Goal: Check status: Check status

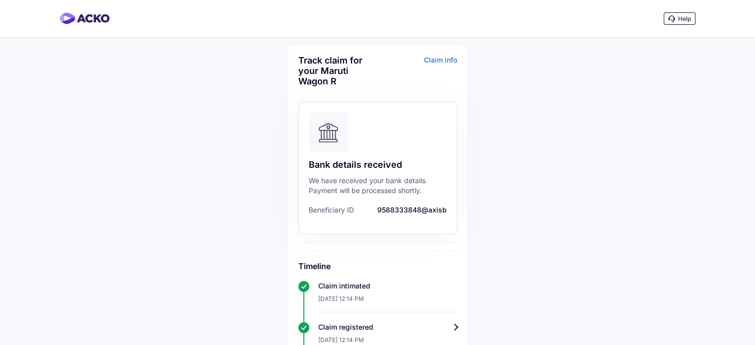
click at [445, 58] on div "Claim info" at bounding box center [418, 74] width 77 height 39
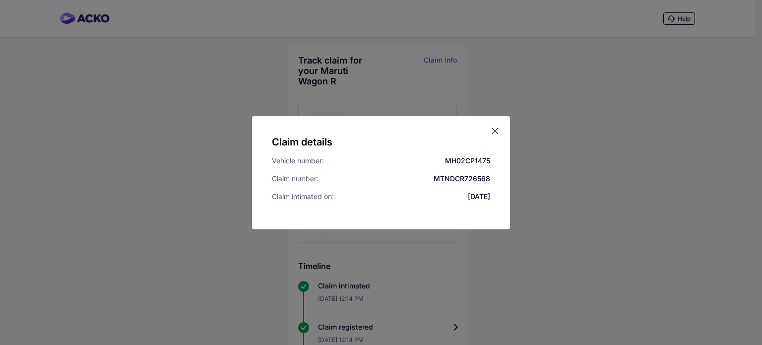
click at [500, 131] on div "Claim details Vehicle number: MH02CP1475 Claim number: MTNDCR726568 Claim intim…" at bounding box center [381, 172] width 258 height 113
click at [498, 131] on icon at bounding box center [495, 131] width 10 height 10
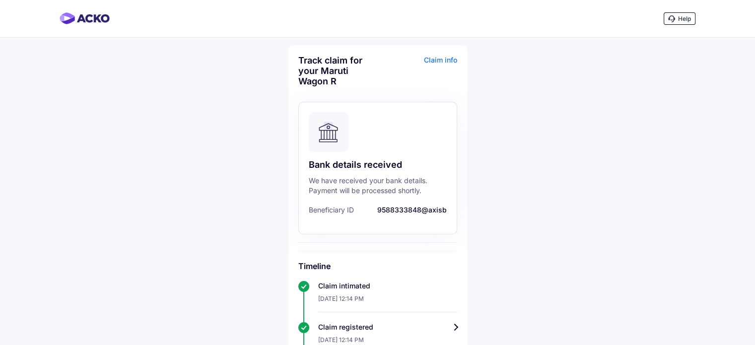
click at [451, 60] on div "Claim info" at bounding box center [418, 74] width 77 height 39
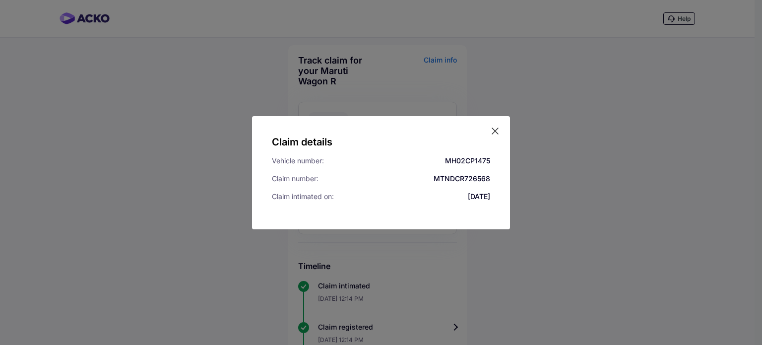
click at [501, 127] on div "Claim details Vehicle number: MH02CP1475 Claim number: MTNDCR726568 Claim intim…" at bounding box center [381, 172] width 258 height 113
click at [497, 129] on icon at bounding box center [495, 131] width 6 height 6
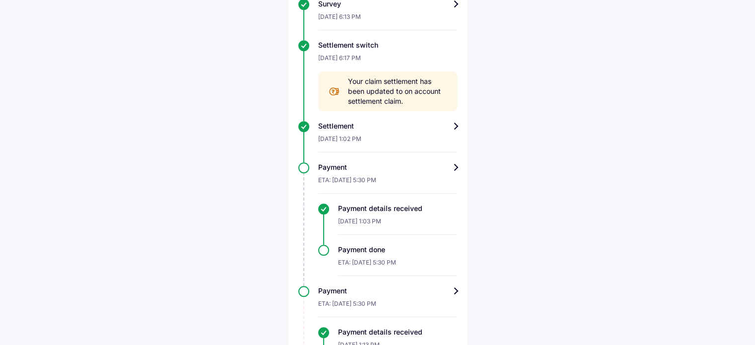
scroll to position [551, 0]
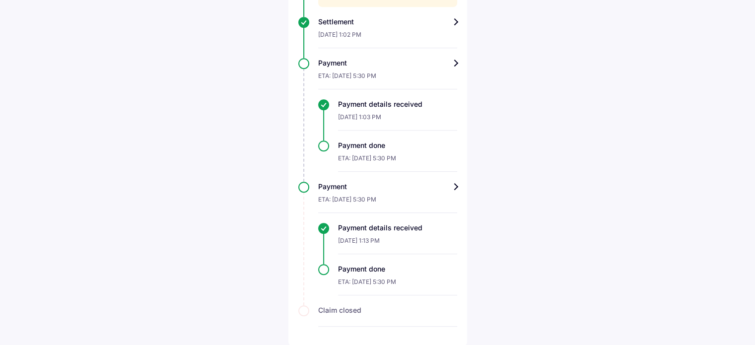
click at [304, 63] on div "Payment ETA: [DATE] 5:30 PM Payment details received [DATE] 1:03 PM Payment don…" at bounding box center [377, 115] width 159 height 114
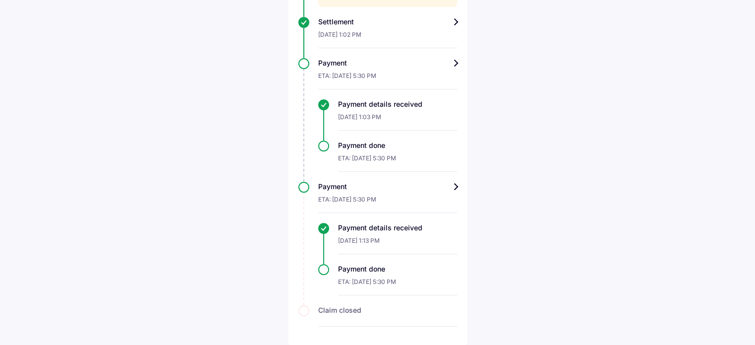
click at [457, 63] on div "Payment" at bounding box center [387, 63] width 139 height 10
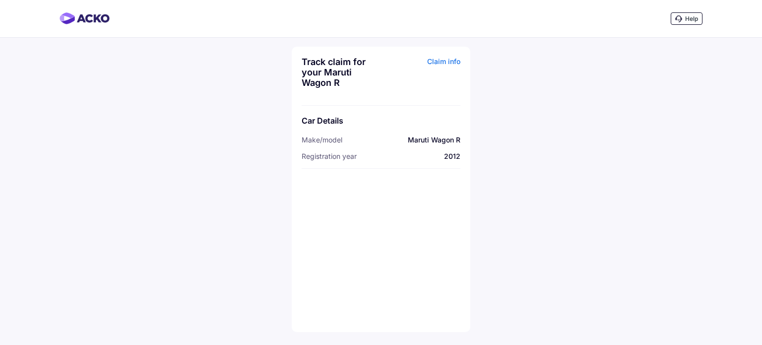
click at [436, 61] on div "Claim info" at bounding box center [422, 76] width 77 height 39
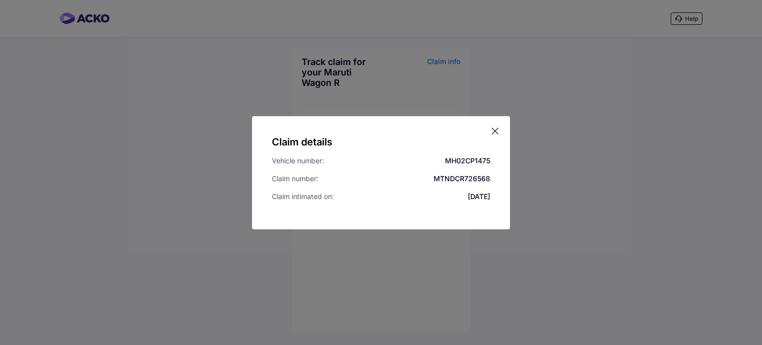
click at [496, 133] on icon at bounding box center [495, 131] width 10 height 10
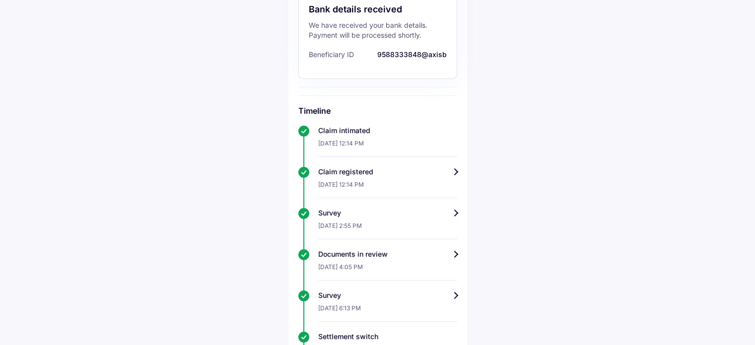
scroll to position [199, 0]
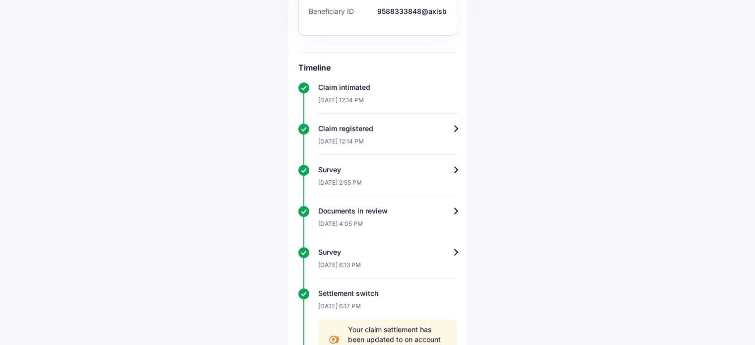
click at [455, 132] on div "Claim registered" at bounding box center [387, 129] width 139 height 10
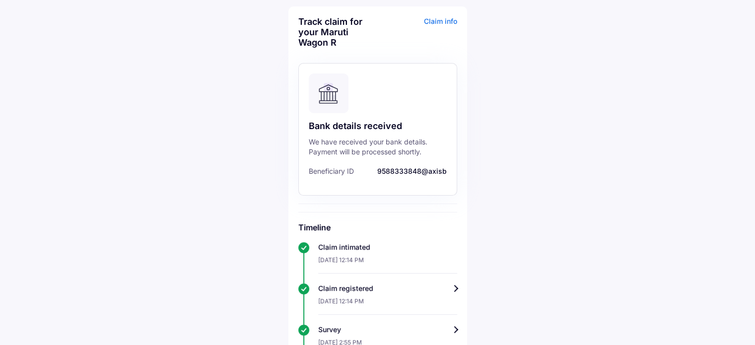
scroll to position [149, 0]
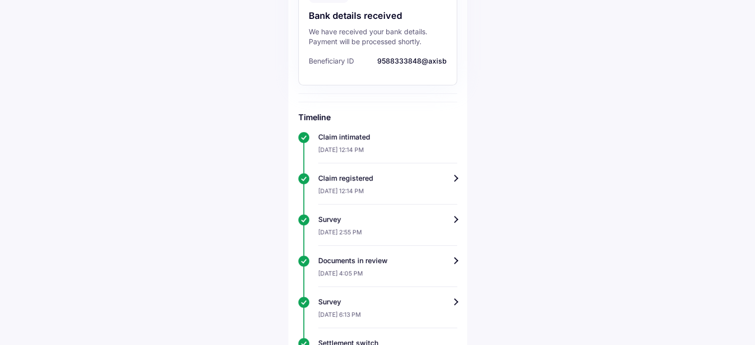
click at [459, 222] on div "Track claim for your Maruti Wagon R Claim info Bank details received We have re…" at bounding box center [377, 322] width 179 height 852
click at [457, 216] on div "Survey" at bounding box center [387, 219] width 139 height 10
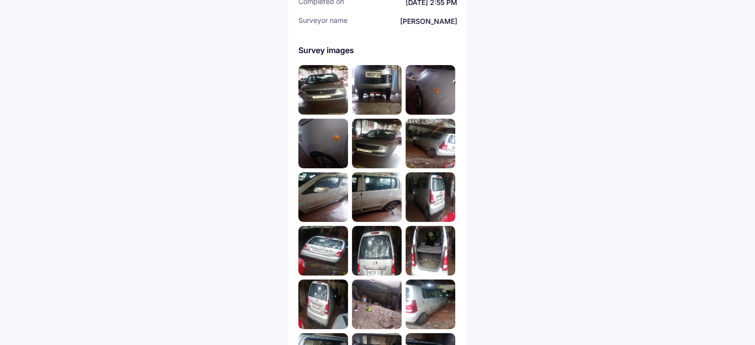
scroll to position [174, 0]
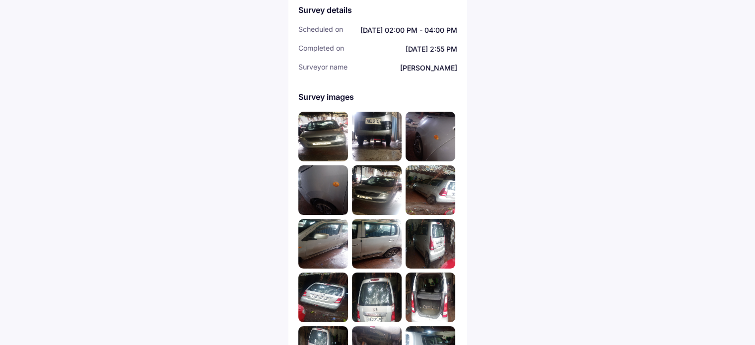
click at [343, 141] on img at bounding box center [323, 137] width 50 height 50
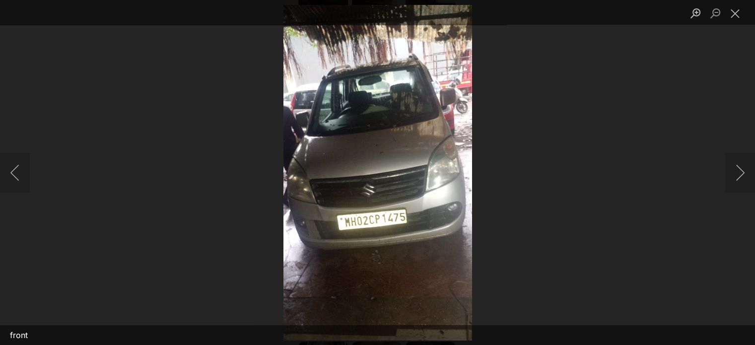
scroll to position [397, 0]
click at [741, 171] on button "Next image" at bounding box center [740, 173] width 30 height 40
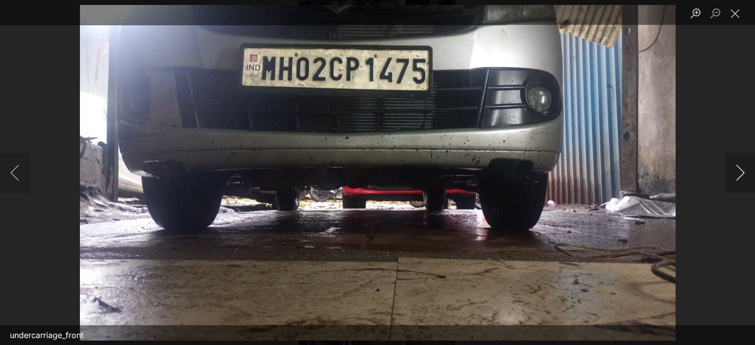
click at [740, 172] on button "Next image" at bounding box center [740, 173] width 30 height 40
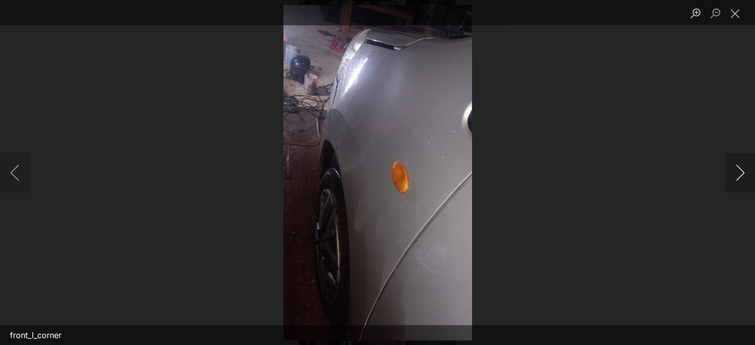
click at [740, 172] on button "Next image" at bounding box center [740, 173] width 30 height 40
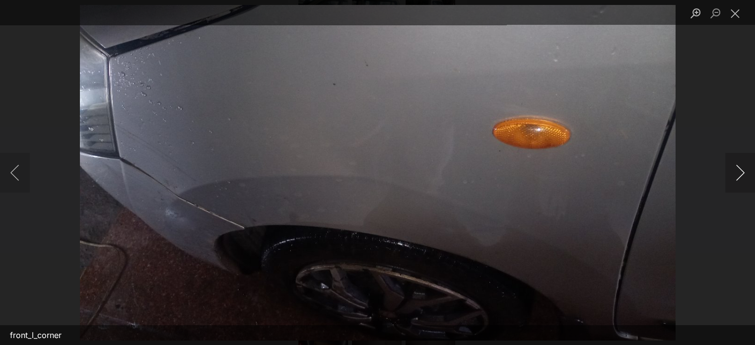
click at [740, 172] on button "Next image" at bounding box center [740, 173] width 30 height 40
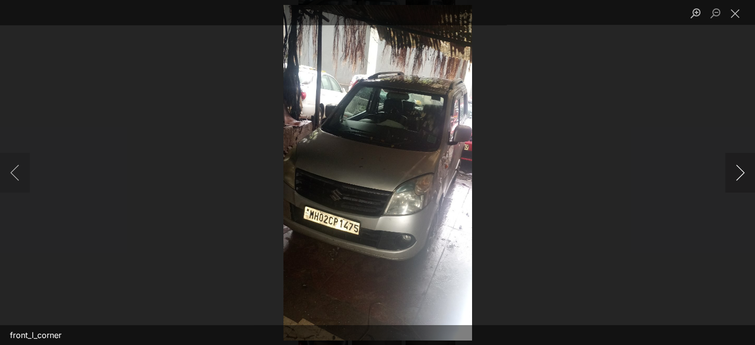
click at [740, 172] on button "Next image" at bounding box center [740, 173] width 30 height 40
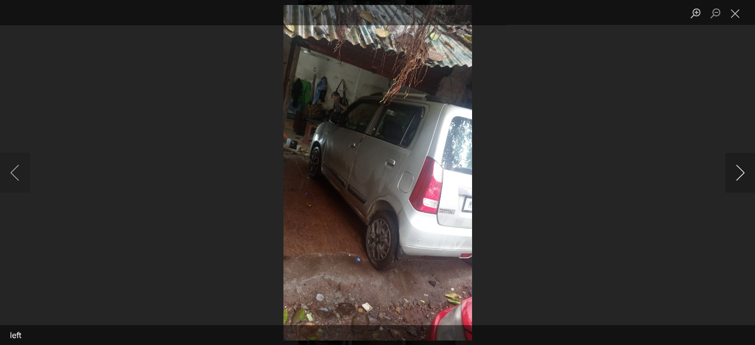
click at [740, 172] on button "Next image" at bounding box center [740, 173] width 30 height 40
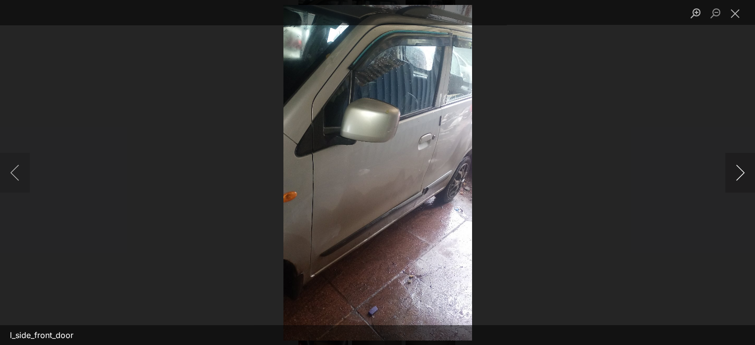
click at [740, 172] on button "Next image" at bounding box center [740, 173] width 30 height 40
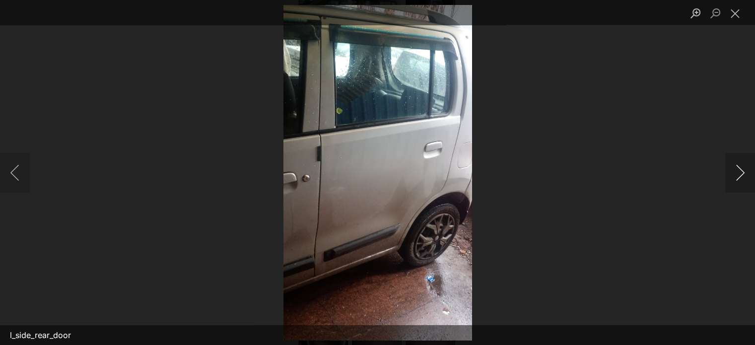
click at [740, 172] on button "Next image" at bounding box center [740, 173] width 30 height 40
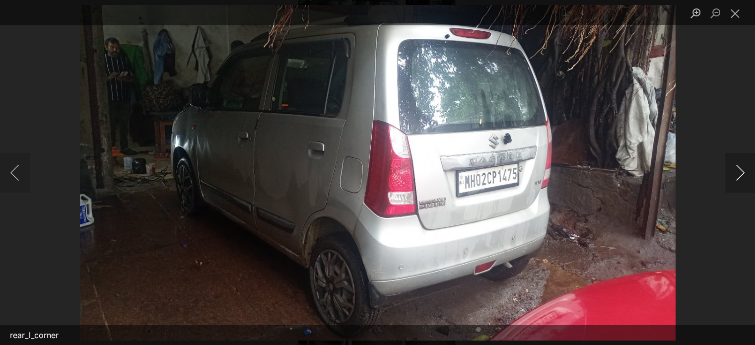
click at [740, 172] on button "Next image" at bounding box center [740, 173] width 30 height 40
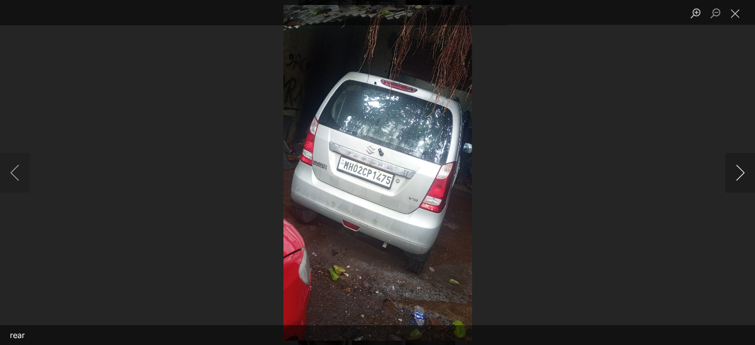
click at [740, 172] on button "Next image" at bounding box center [740, 173] width 30 height 40
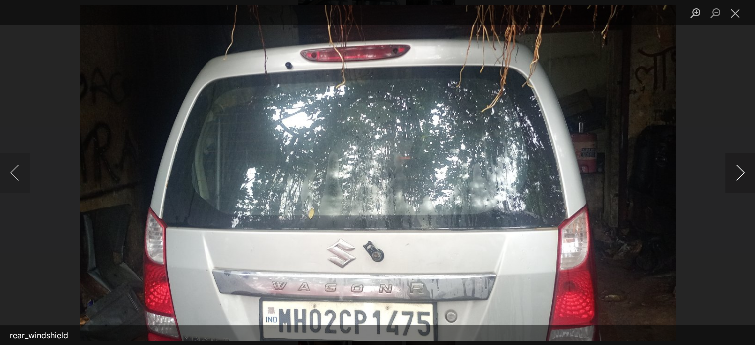
click at [740, 172] on button "Next image" at bounding box center [740, 173] width 30 height 40
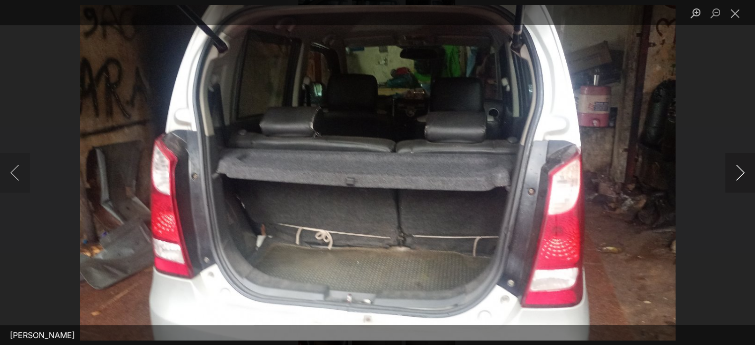
click at [740, 172] on button "Next image" at bounding box center [740, 173] width 30 height 40
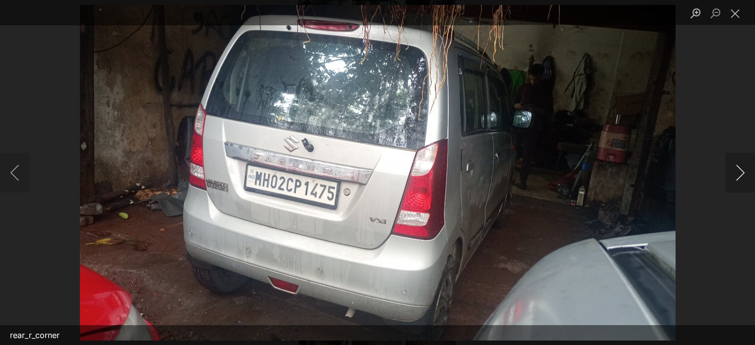
click at [740, 172] on button "Next image" at bounding box center [740, 173] width 30 height 40
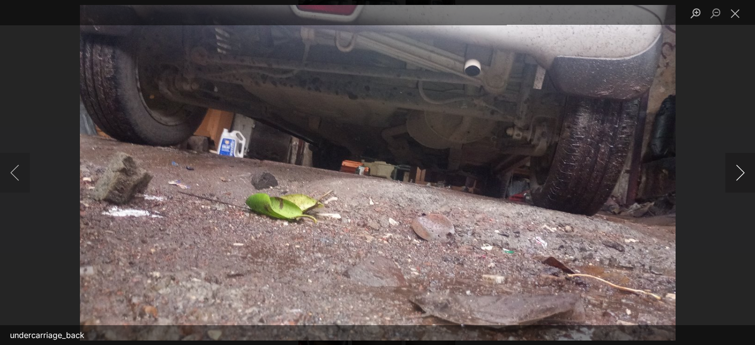
click at [740, 172] on button "Next image" at bounding box center [740, 173] width 30 height 40
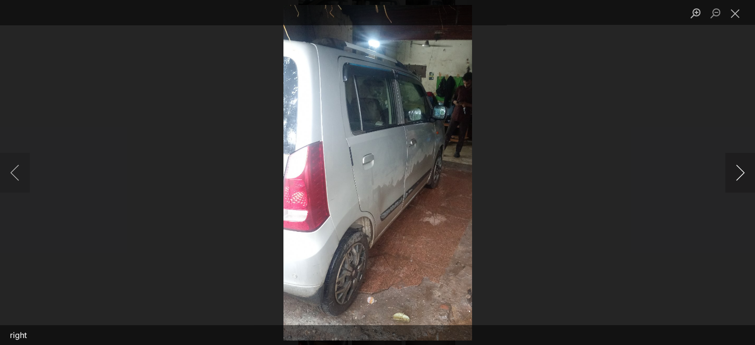
click at [740, 172] on button "Next image" at bounding box center [740, 173] width 30 height 40
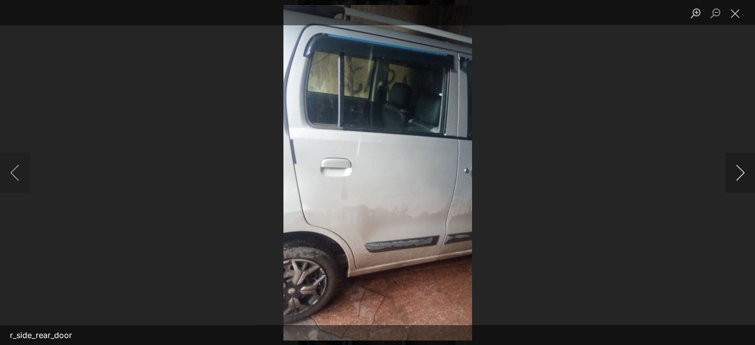
click at [740, 172] on button "Next image" at bounding box center [740, 173] width 30 height 40
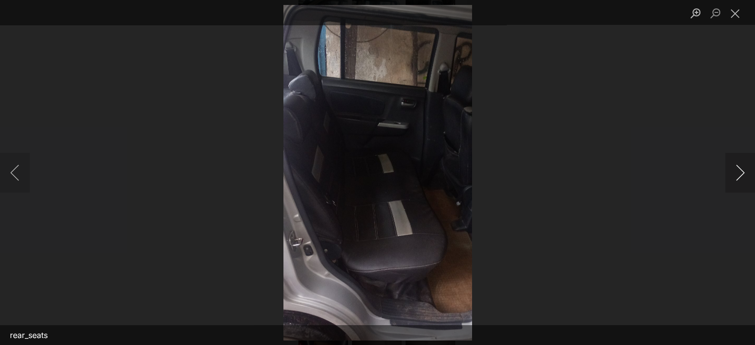
click at [740, 172] on button "Next image" at bounding box center [740, 173] width 30 height 40
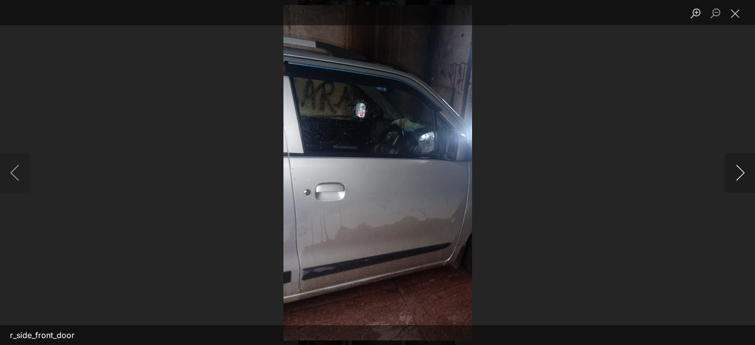
click at [740, 172] on button "Next image" at bounding box center [740, 173] width 30 height 40
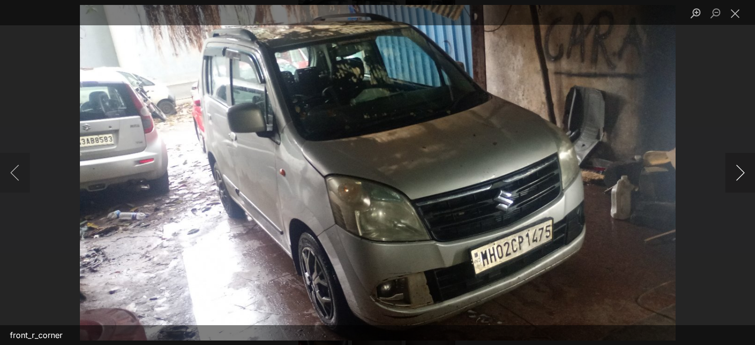
click at [740, 172] on button "Next image" at bounding box center [740, 173] width 30 height 40
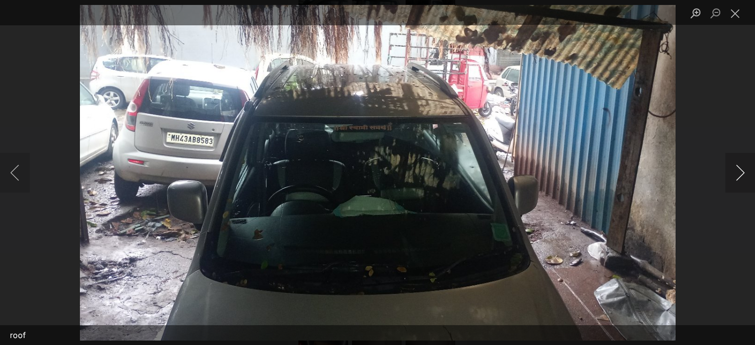
click at [740, 172] on button "Next image" at bounding box center [740, 173] width 30 height 40
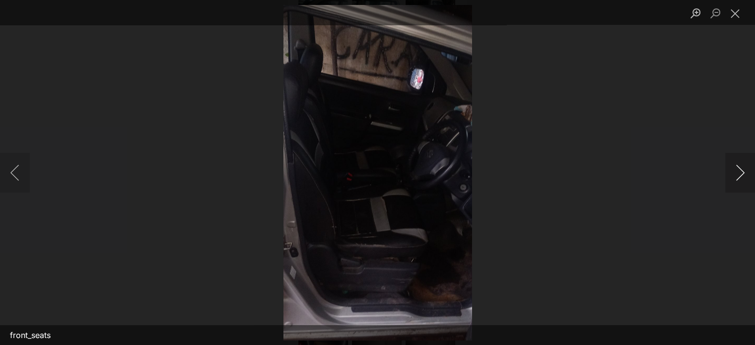
click at [740, 172] on button "Next image" at bounding box center [740, 173] width 30 height 40
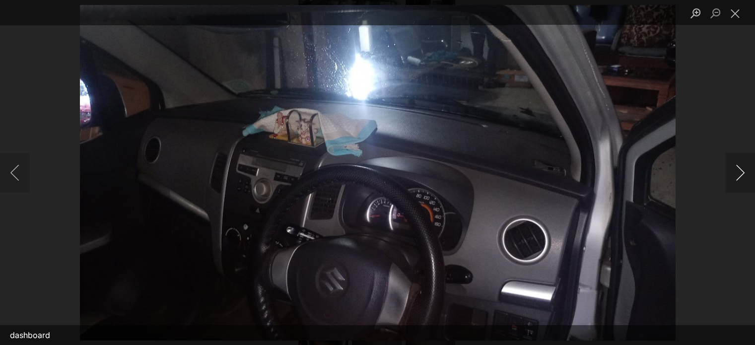
click at [740, 172] on button "Next image" at bounding box center [740, 173] width 30 height 40
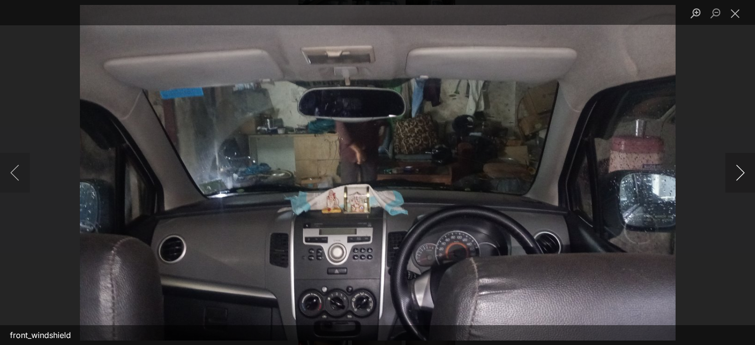
click at [740, 172] on button "Next image" at bounding box center [740, 173] width 30 height 40
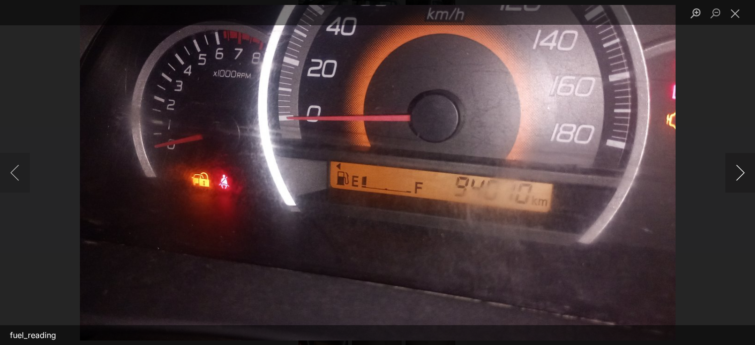
click at [740, 172] on button "Next image" at bounding box center [740, 173] width 30 height 40
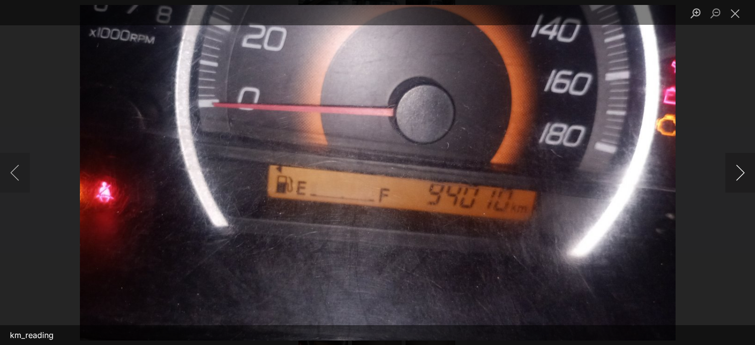
click at [740, 172] on button "Next image" at bounding box center [740, 173] width 30 height 40
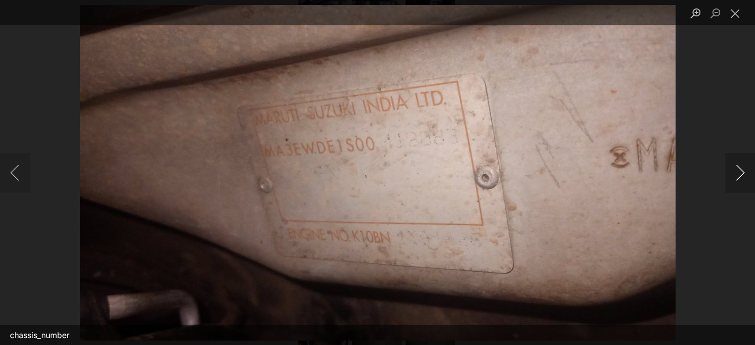
click at [740, 172] on button "Next image" at bounding box center [740, 173] width 30 height 40
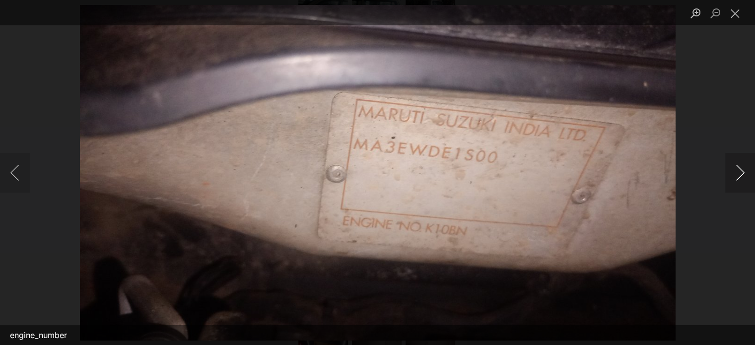
click at [740, 172] on button "Next image" at bounding box center [740, 173] width 30 height 40
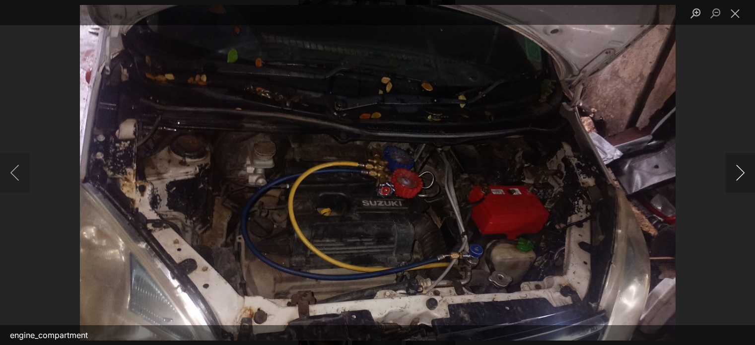
click at [740, 172] on button "Next image" at bounding box center [740, 173] width 30 height 40
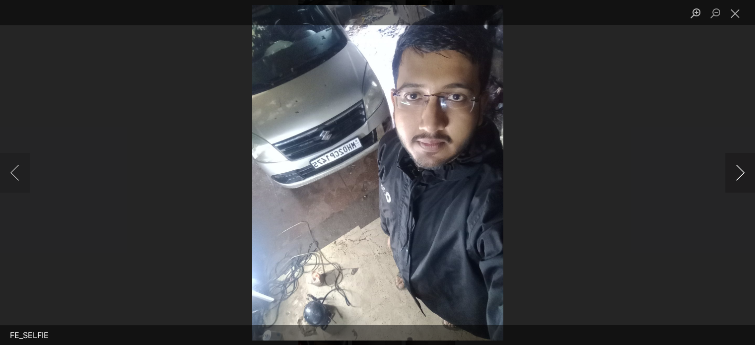
click at [740, 172] on button "Next image" at bounding box center [740, 173] width 30 height 40
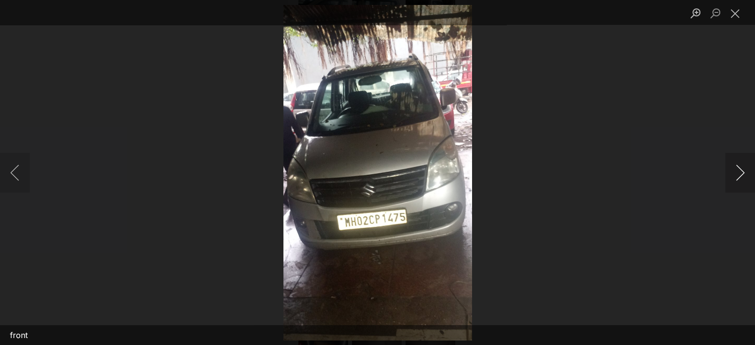
click at [740, 172] on button "Next image" at bounding box center [740, 173] width 30 height 40
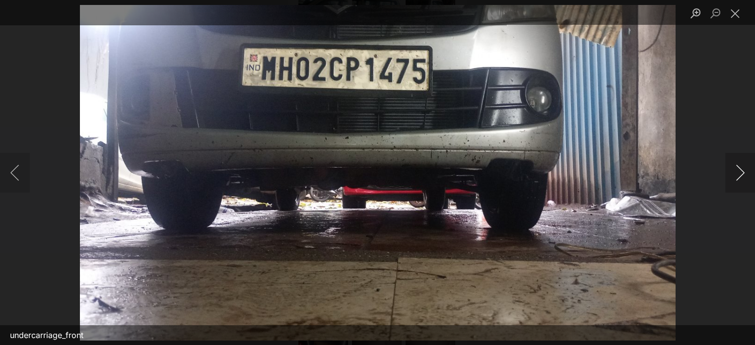
click at [740, 172] on button "Next image" at bounding box center [740, 173] width 30 height 40
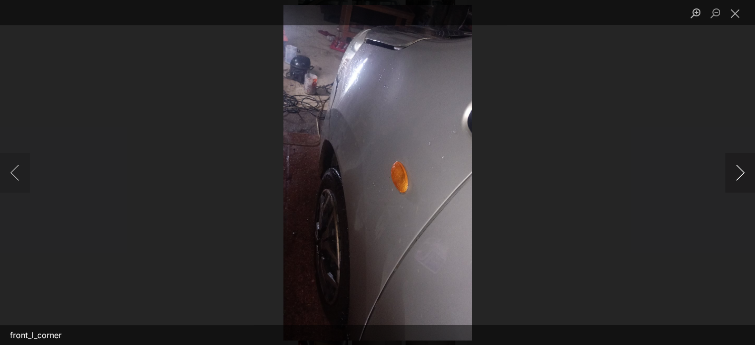
click at [740, 172] on button "Next image" at bounding box center [740, 173] width 30 height 40
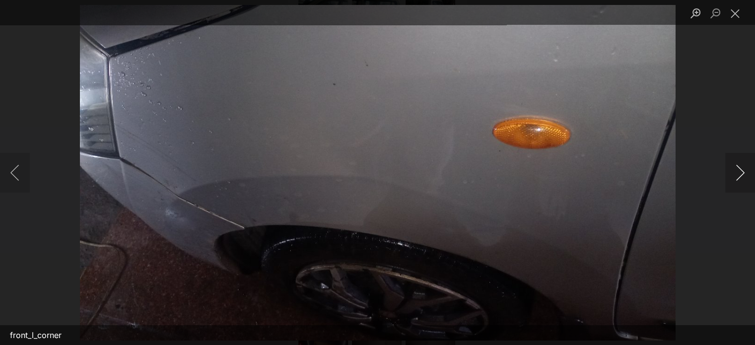
click at [740, 172] on button "Next image" at bounding box center [740, 173] width 30 height 40
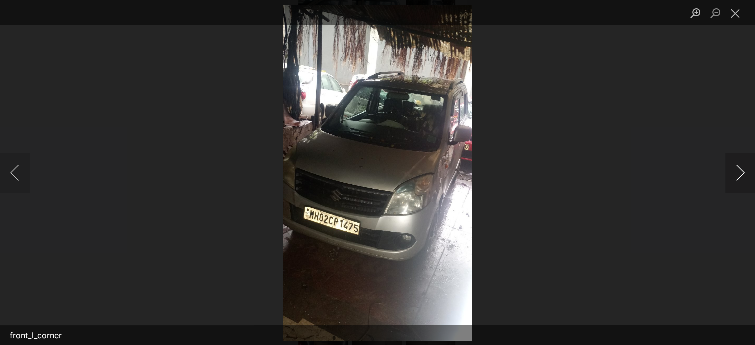
click at [740, 172] on button "Next image" at bounding box center [740, 173] width 30 height 40
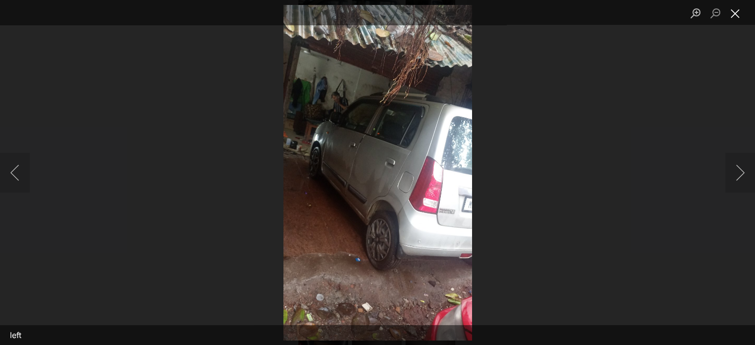
click at [742, 10] on button "Close lightbox" at bounding box center [735, 12] width 20 height 17
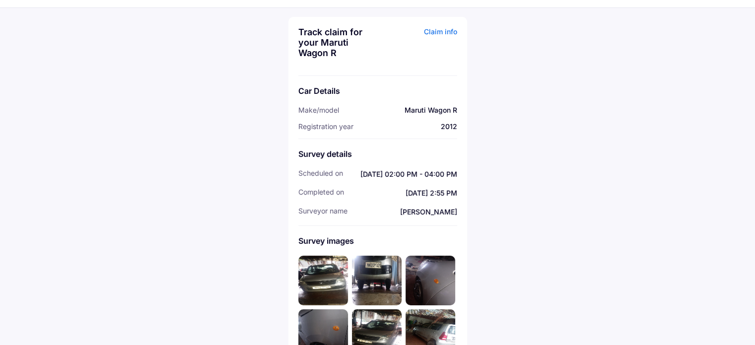
scroll to position [0, 0]
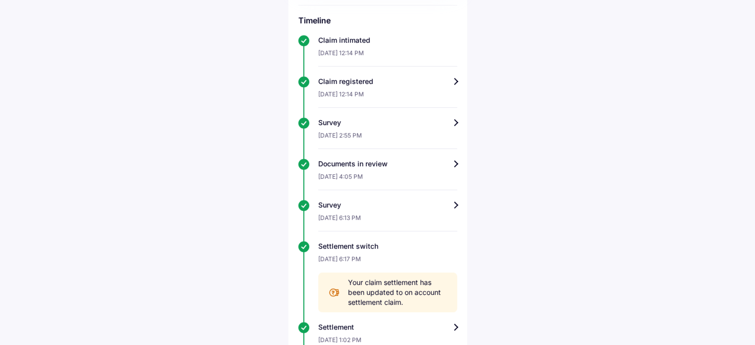
scroll to position [248, 0]
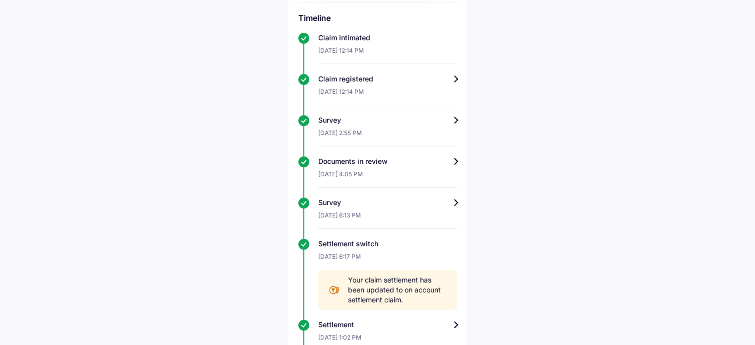
click at [454, 162] on div "Documents in review" at bounding box center [387, 161] width 139 height 10
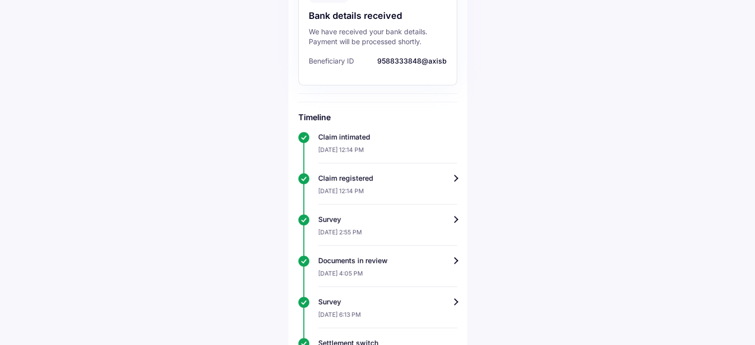
scroll to position [248, 0]
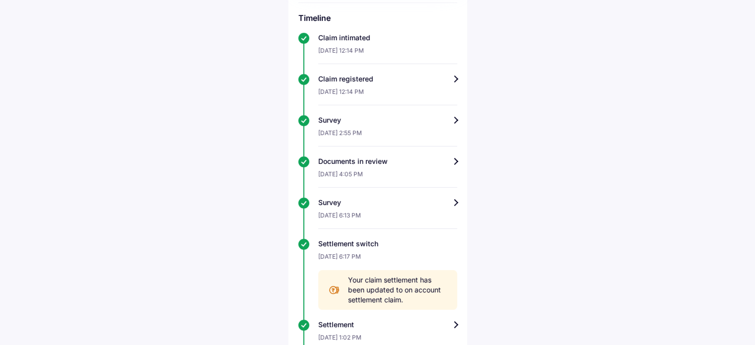
click at [455, 203] on div "Survey" at bounding box center [387, 203] width 139 height 10
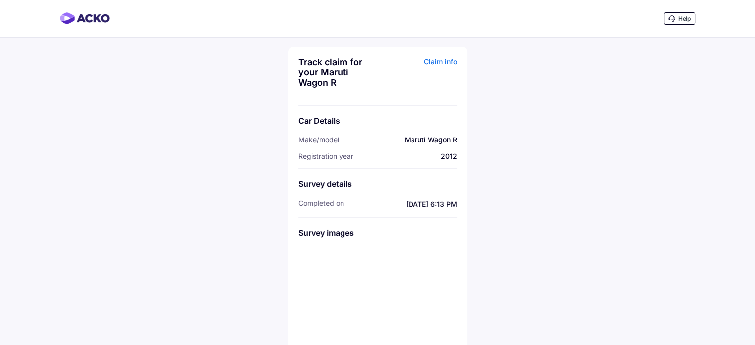
scroll to position [69, 0]
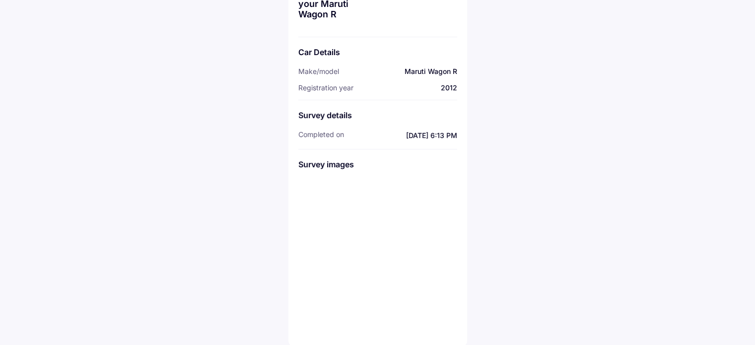
click at [342, 246] on img at bounding box center [323, 258] width 50 height 50
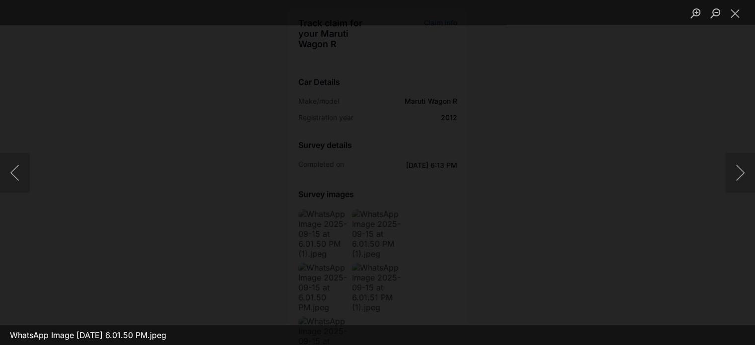
scroll to position [50, 0]
click at [733, 16] on button "Close lightbox" at bounding box center [735, 12] width 20 height 17
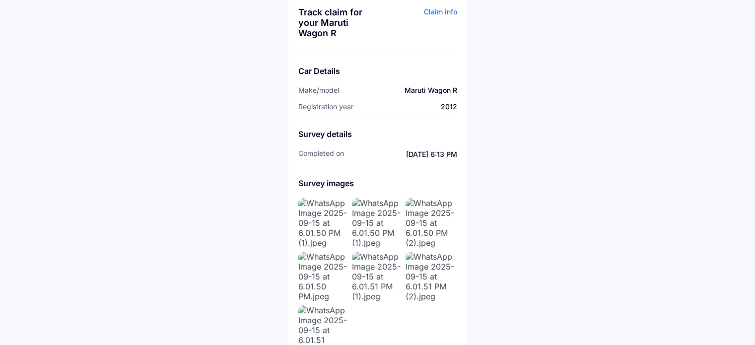
click at [329, 269] on img at bounding box center [323, 277] width 50 height 50
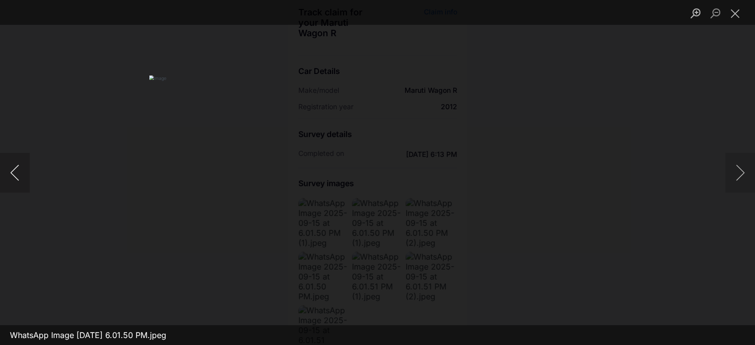
click at [20, 167] on button "Previous image" at bounding box center [15, 173] width 30 height 40
